Goal: Navigation & Orientation: Find specific page/section

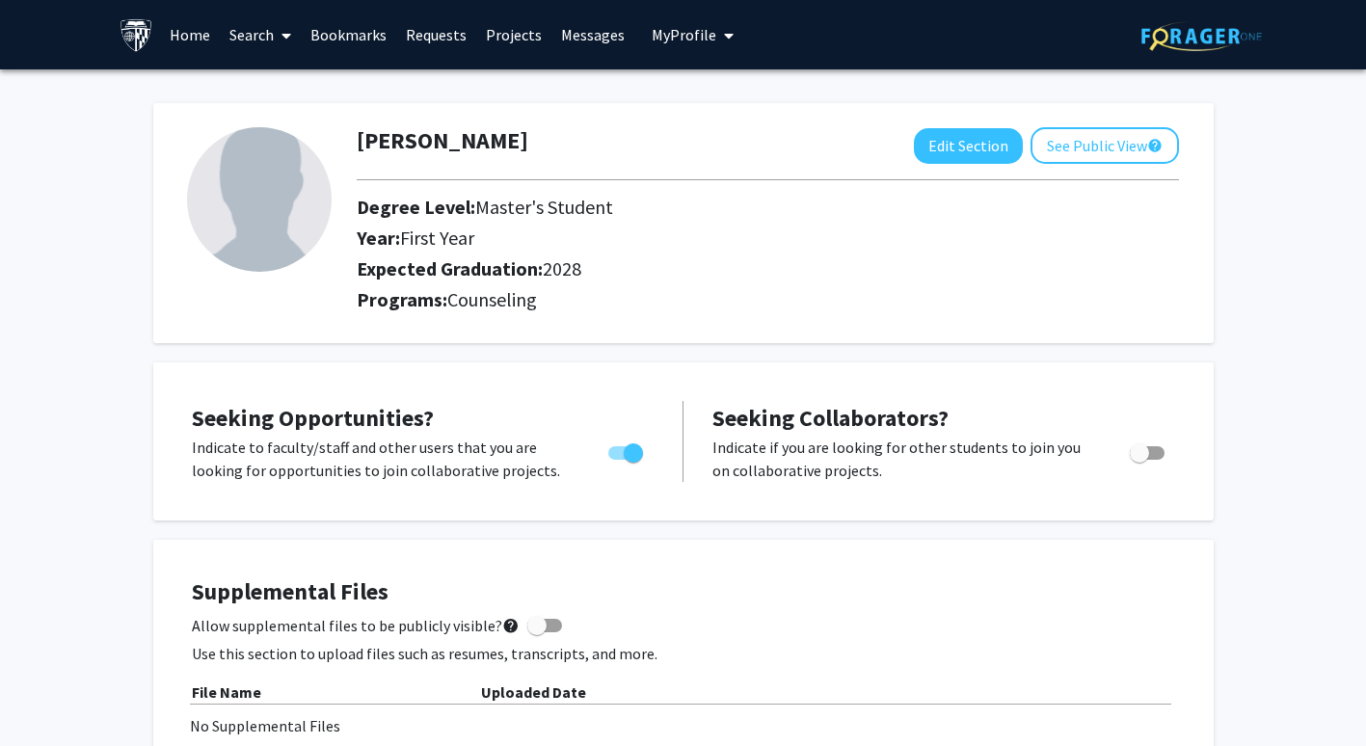
click at [190, 35] on link "Home" at bounding box center [190, 34] width 60 height 67
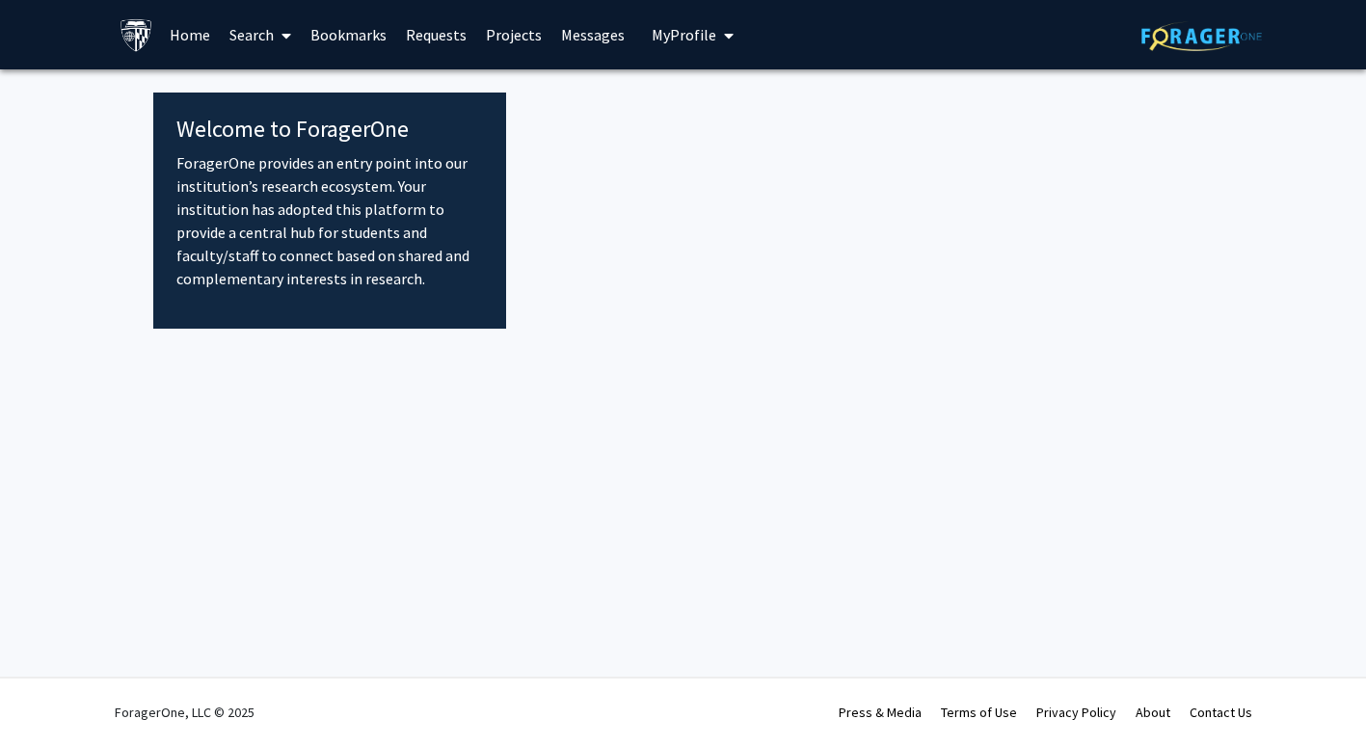
click at [571, 39] on link "Messages" at bounding box center [592, 34] width 83 height 67
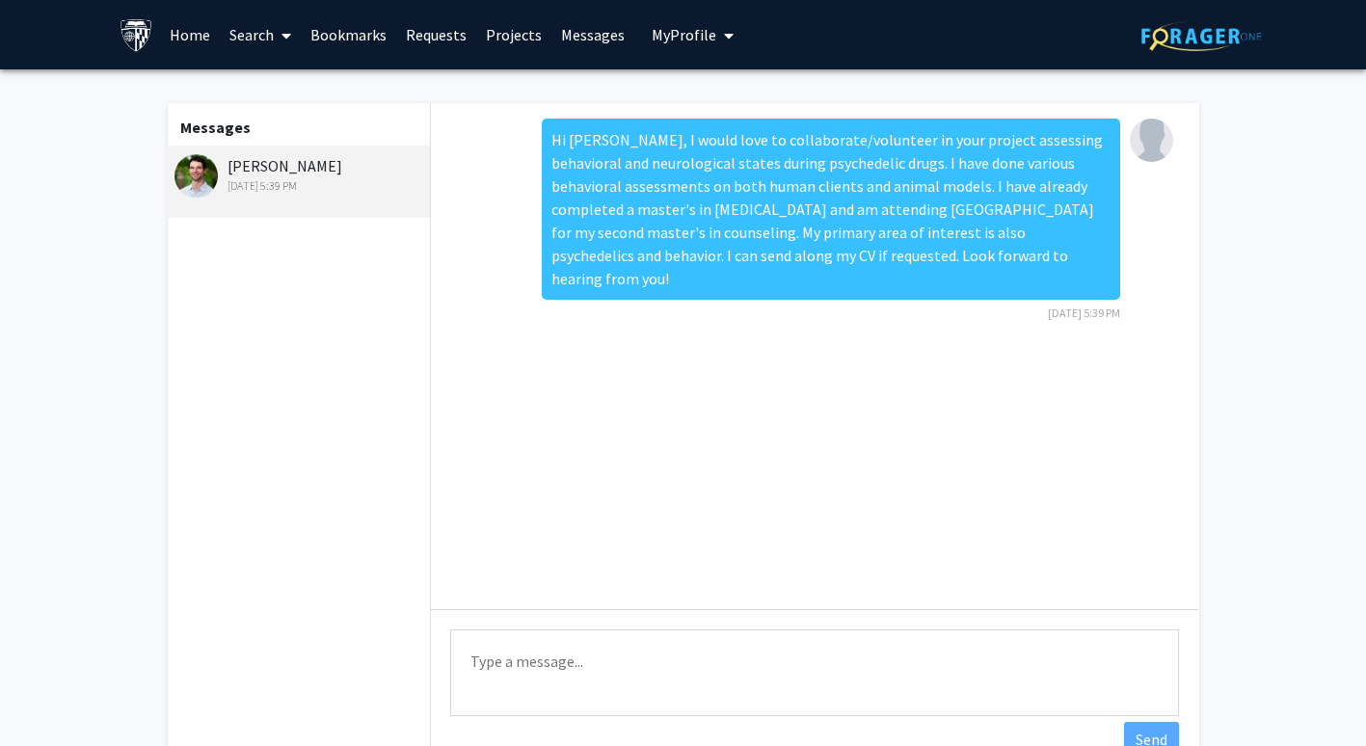
click at [433, 42] on link "Requests" at bounding box center [436, 34] width 80 height 67
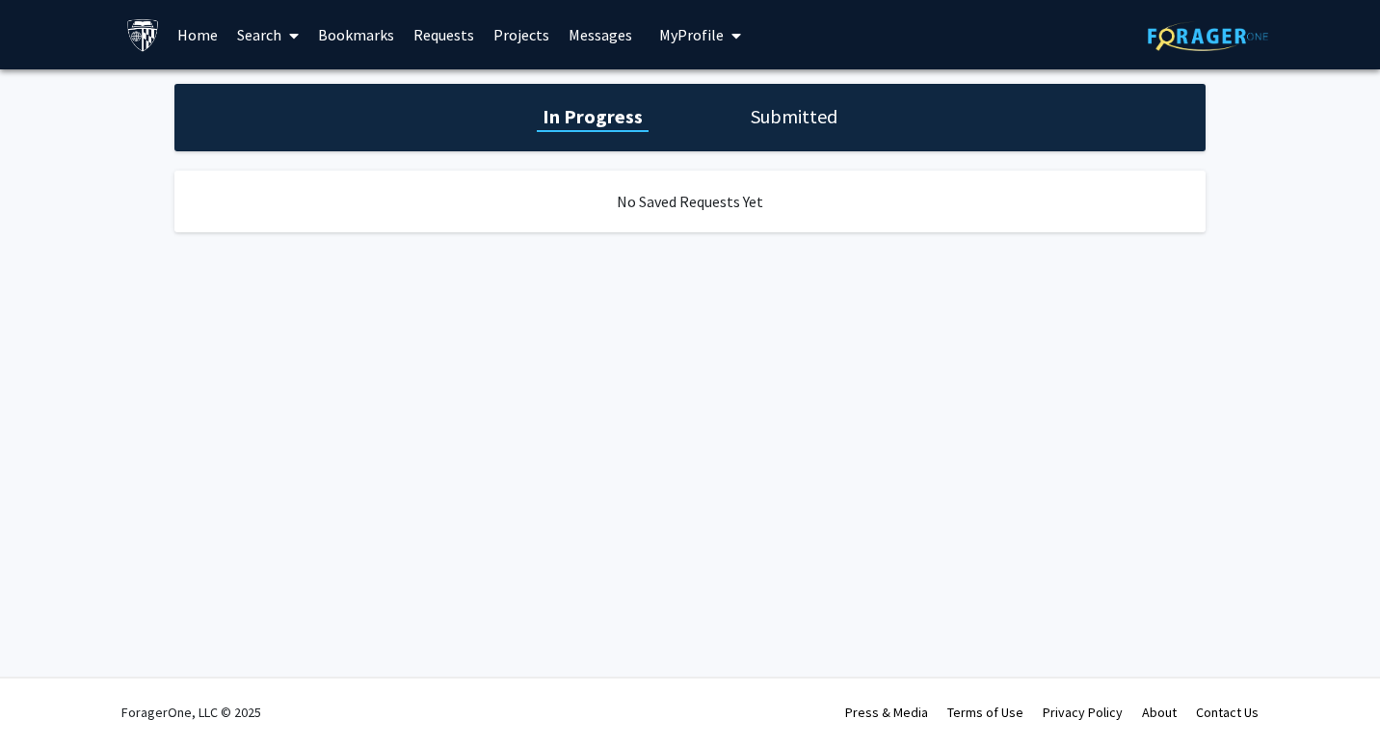
click at [247, 45] on link "Search" at bounding box center [267, 34] width 81 height 67
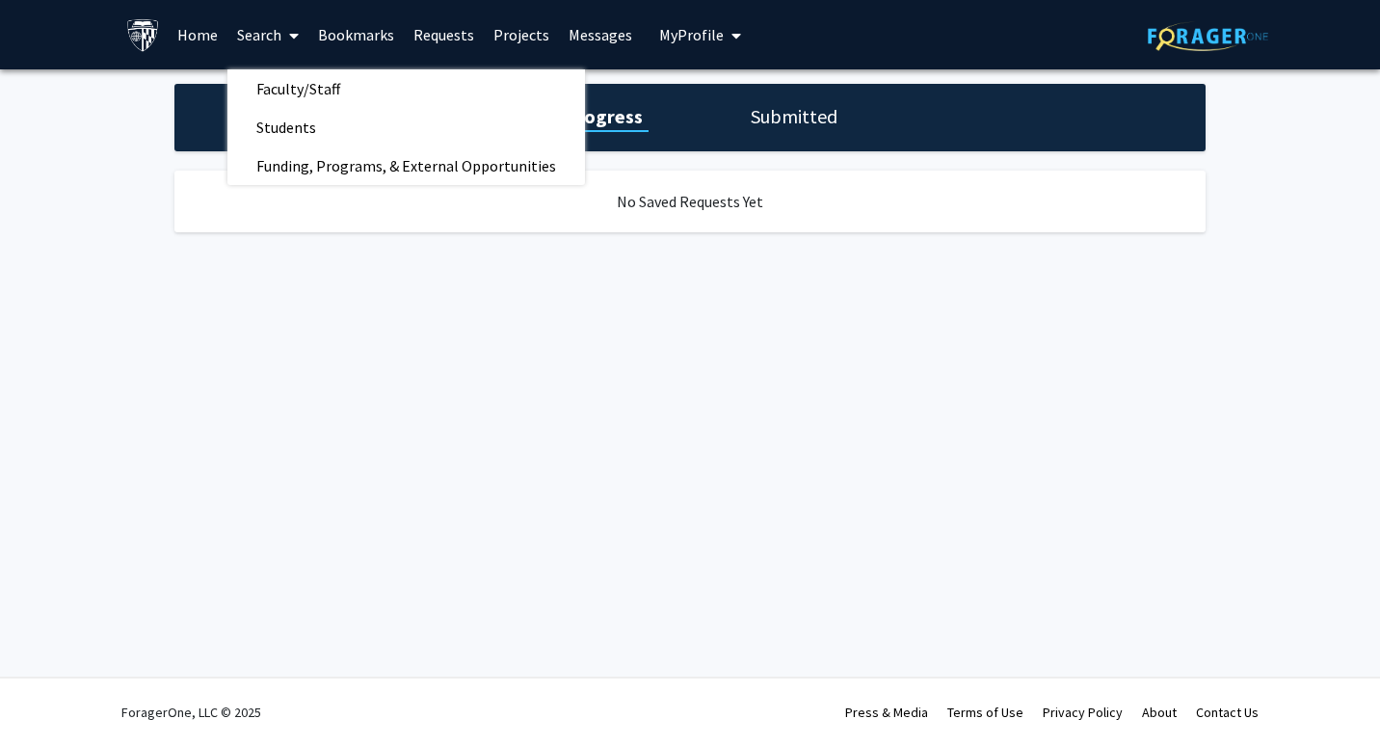
click at [199, 39] on link "Home" at bounding box center [198, 34] width 60 height 67
